Goal: Information Seeking & Learning: Learn about a topic

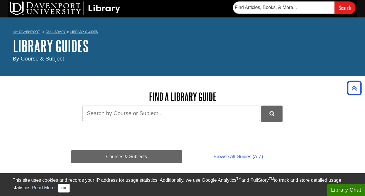
scroll to position [156, 0]
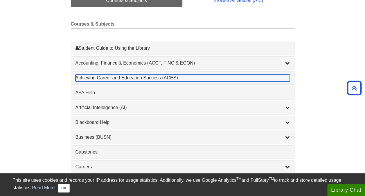
drag, startPoint x: 0, startPoint y: 0, endPoint x: 157, endPoint y: 74, distance: 174.0
click at [157, 74] on div "Achieving Career and Education Success (ACES) , 1 guides" at bounding box center [183, 77] width 214 height 7
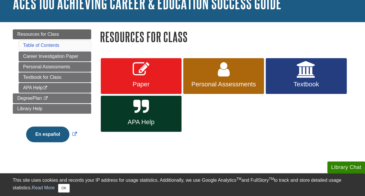
scroll to position [43, 0]
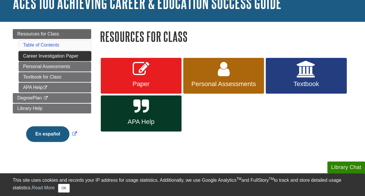
click at [41, 56] on link "Career Investigation Paper" at bounding box center [55, 56] width 73 height 10
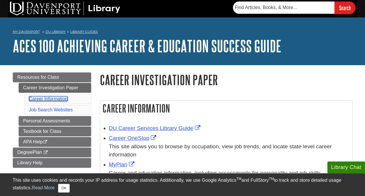
click at [54, 96] on link "Career Information" at bounding box center [48, 98] width 39 height 5
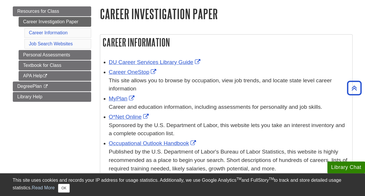
scroll to position [66, 0]
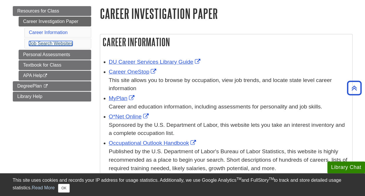
click at [61, 44] on link "Job Search Websites" at bounding box center [51, 43] width 44 height 5
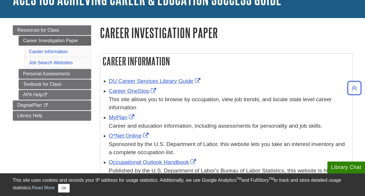
scroll to position [45, 0]
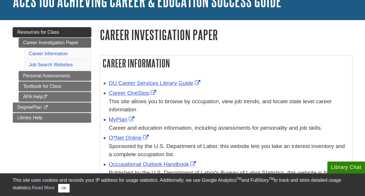
click at [40, 30] on span "Resources for Class" at bounding box center [38, 32] width 42 height 5
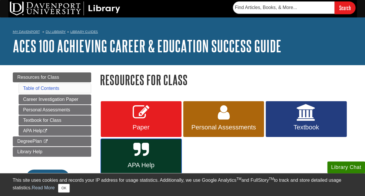
click at [147, 151] on icon at bounding box center [140, 149] width 15 height 17
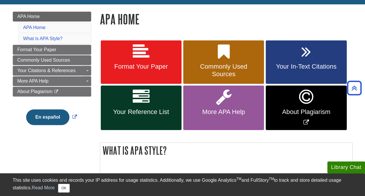
scroll to position [59, 0]
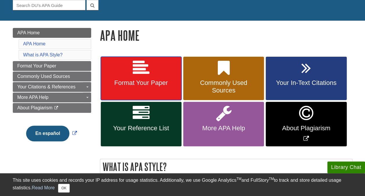
click at [147, 96] on link "Format Your Paper" at bounding box center [141, 79] width 81 height 44
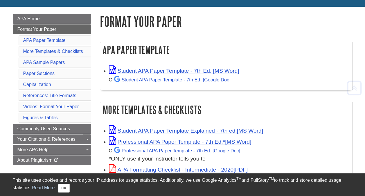
scroll to position [74, 0]
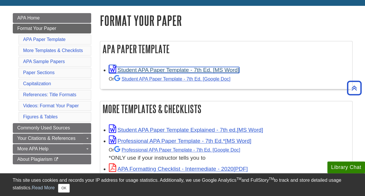
click at [139, 69] on link "Student APA Paper Template - 7th Ed. [MS Word]" at bounding box center [174, 70] width 130 height 6
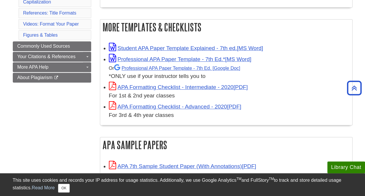
scroll to position [156, 0]
